Goal: Task Accomplishment & Management: Complete application form

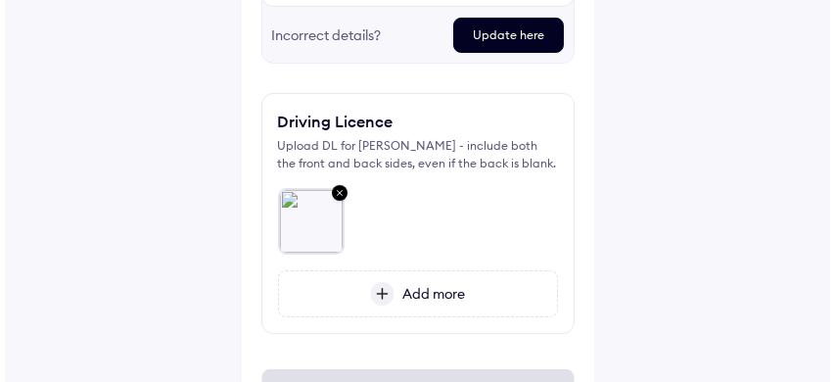
scroll to position [557, 0]
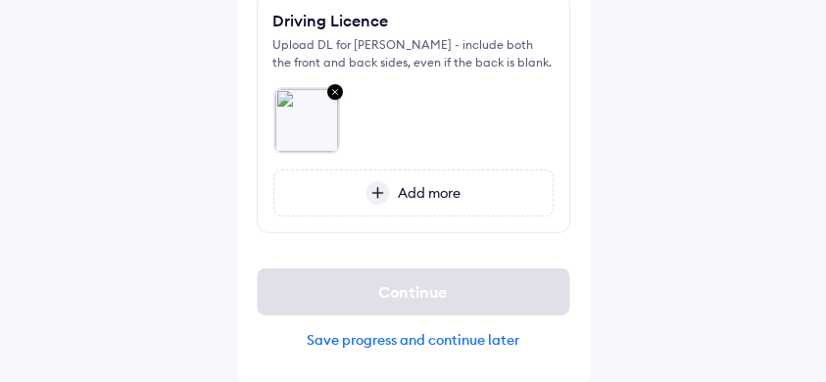
click at [451, 340] on div "Save progress and continue later" at bounding box center [413, 340] width 313 height 18
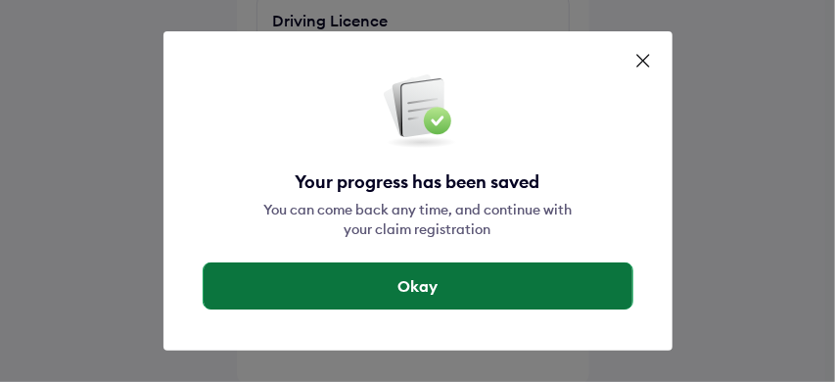
click at [463, 262] on button "Okay" at bounding box center [418, 285] width 429 height 47
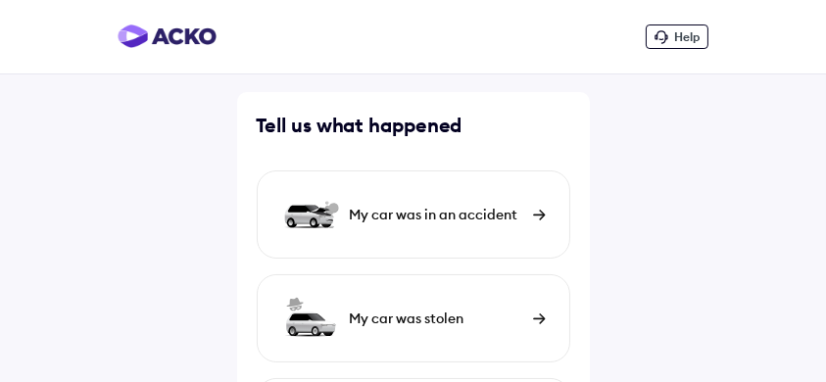
click at [502, 207] on div "My car was in an accident" at bounding box center [436, 215] width 173 height 20
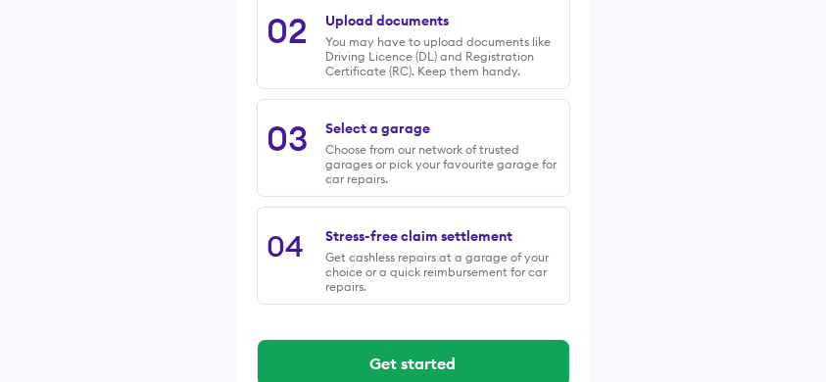
scroll to position [495, 0]
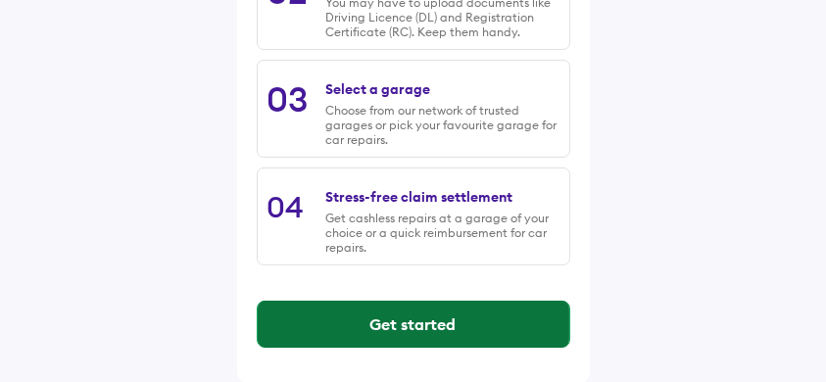
click at [430, 316] on button "Get started" at bounding box center [413, 324] width 311 height 47
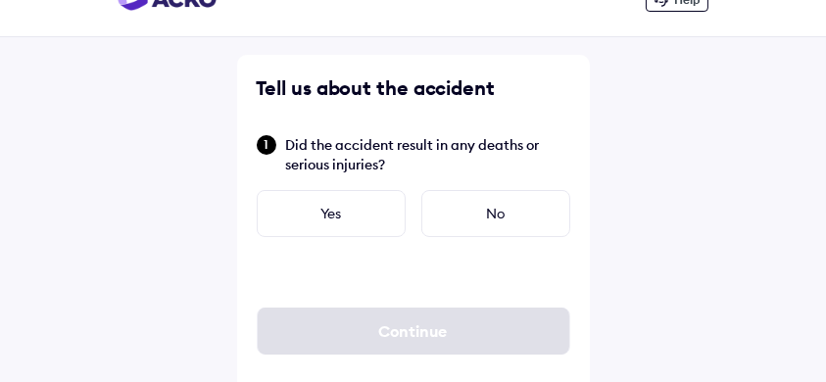
scroll to position [68, 0]
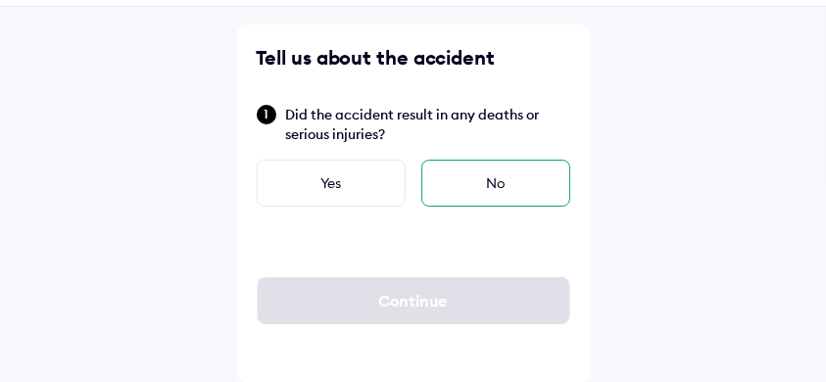
click at [498, 188] on div "No" at bounding box center [495, 183] width 149 height 47
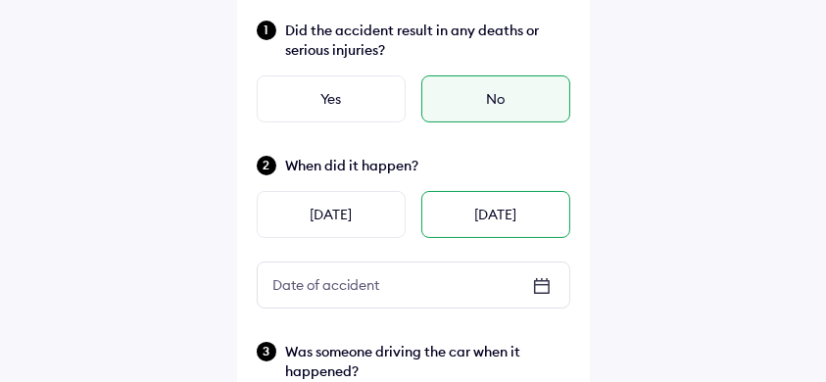
scroll to position [199, 0]
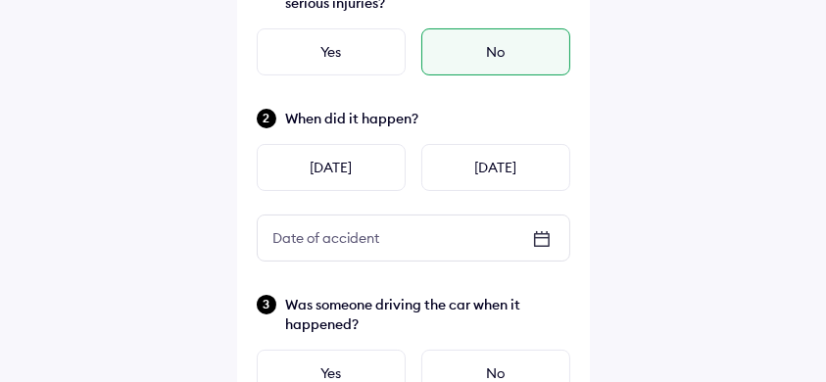
click at [548, 232] on icon at bounding box center [542, 239] width 24 height 24
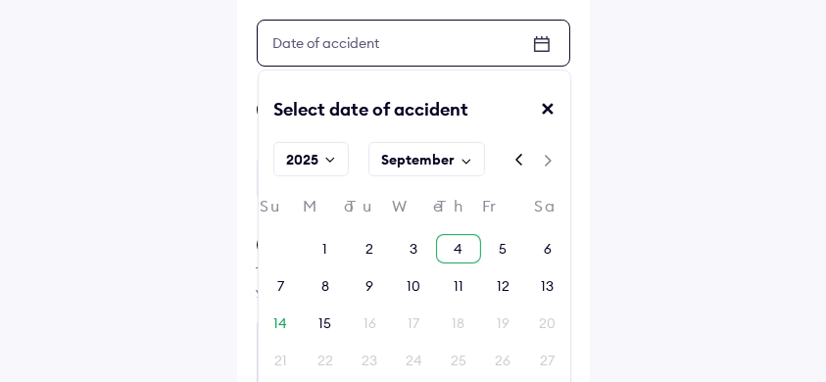
scroll to position [459, 0]
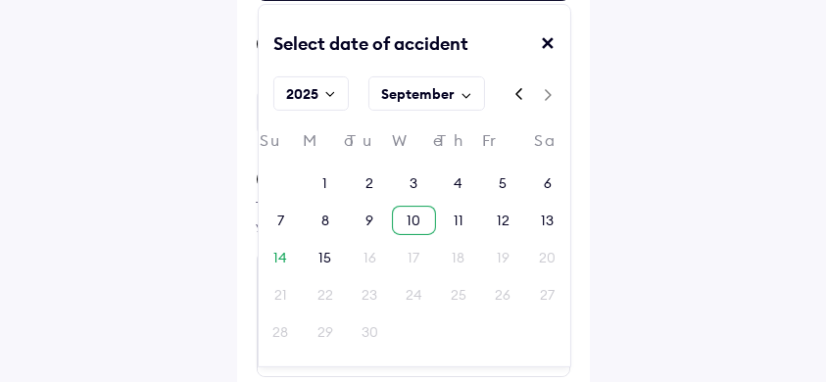
click at [417, 218] on div "10" at bounding box center [413, 221] width 14 height 20
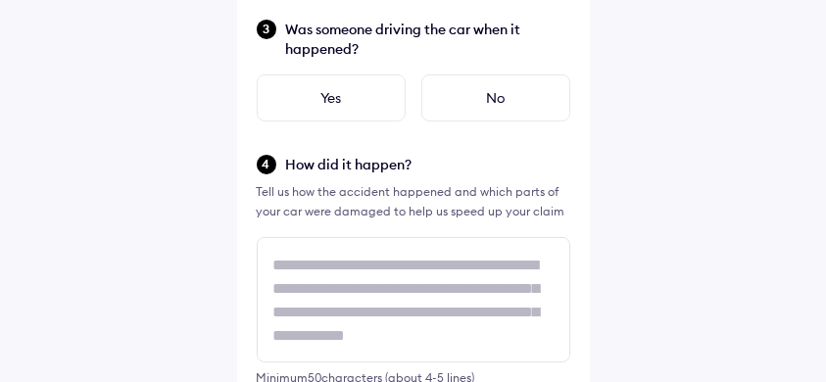
scroll to position [395, 0]
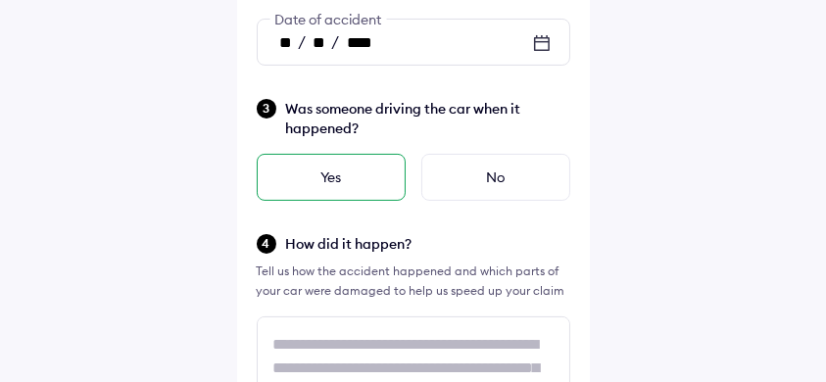
click at [360, 186] on div "Yes" at bounding box center [331, 177] width 149 height 47
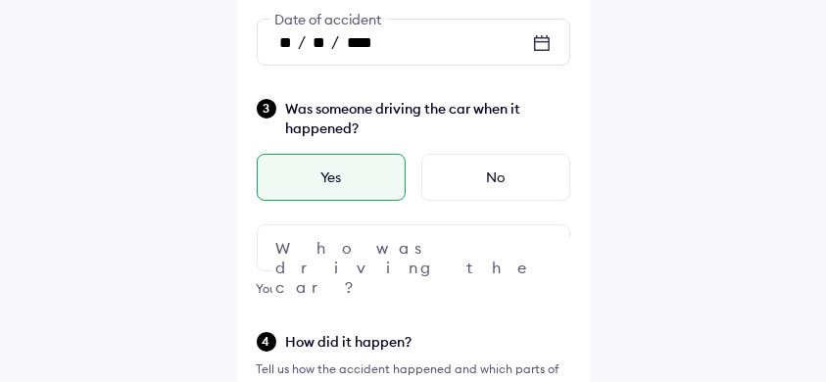
click at [439, 239] on div at bounding box center [413, 247] width 313 height 47
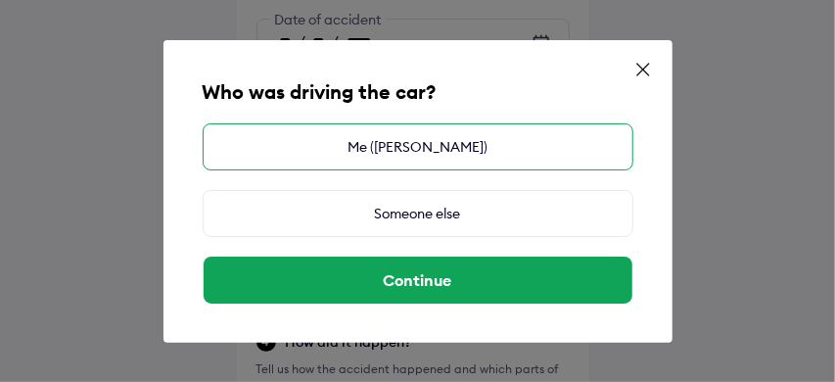
click at [484, 149] on div "Me (SWATI MISHRA)" at bounding box center [418, 146] width 431 height 47
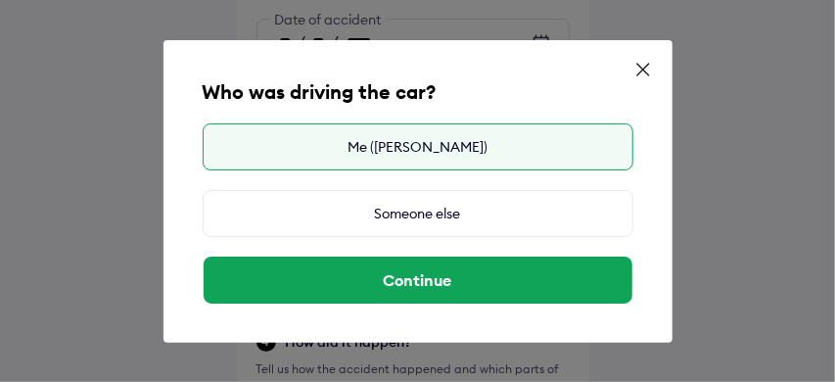
click at [496, 315] on div "Who was driving the car? Me (SWATI MISHRA) Someone else Continue" at bounding box center [418, 191] width 509 height 303
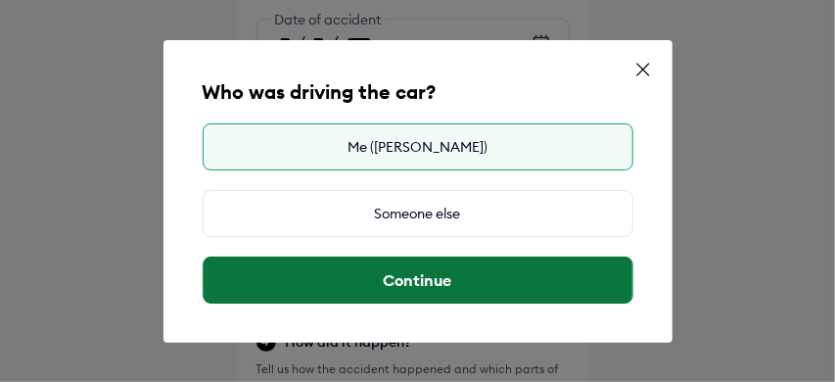
click at [513, 295] on button "Continue" at bounding box center [418, 280] width 429 height 47
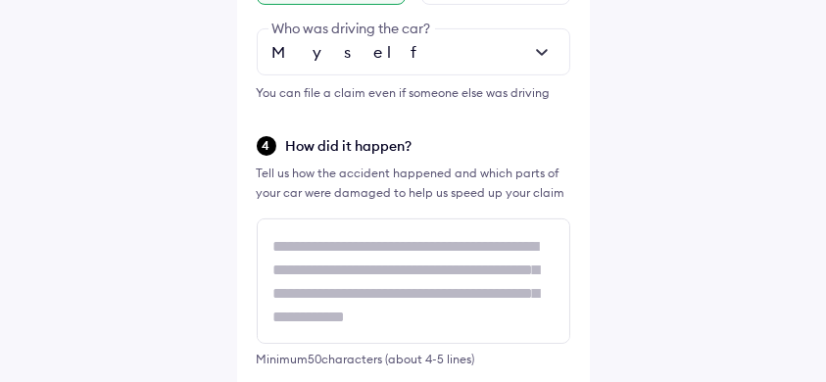
scroll to position [721, 0]
